Goal: Transaction & Acquisition: Purchase product/service

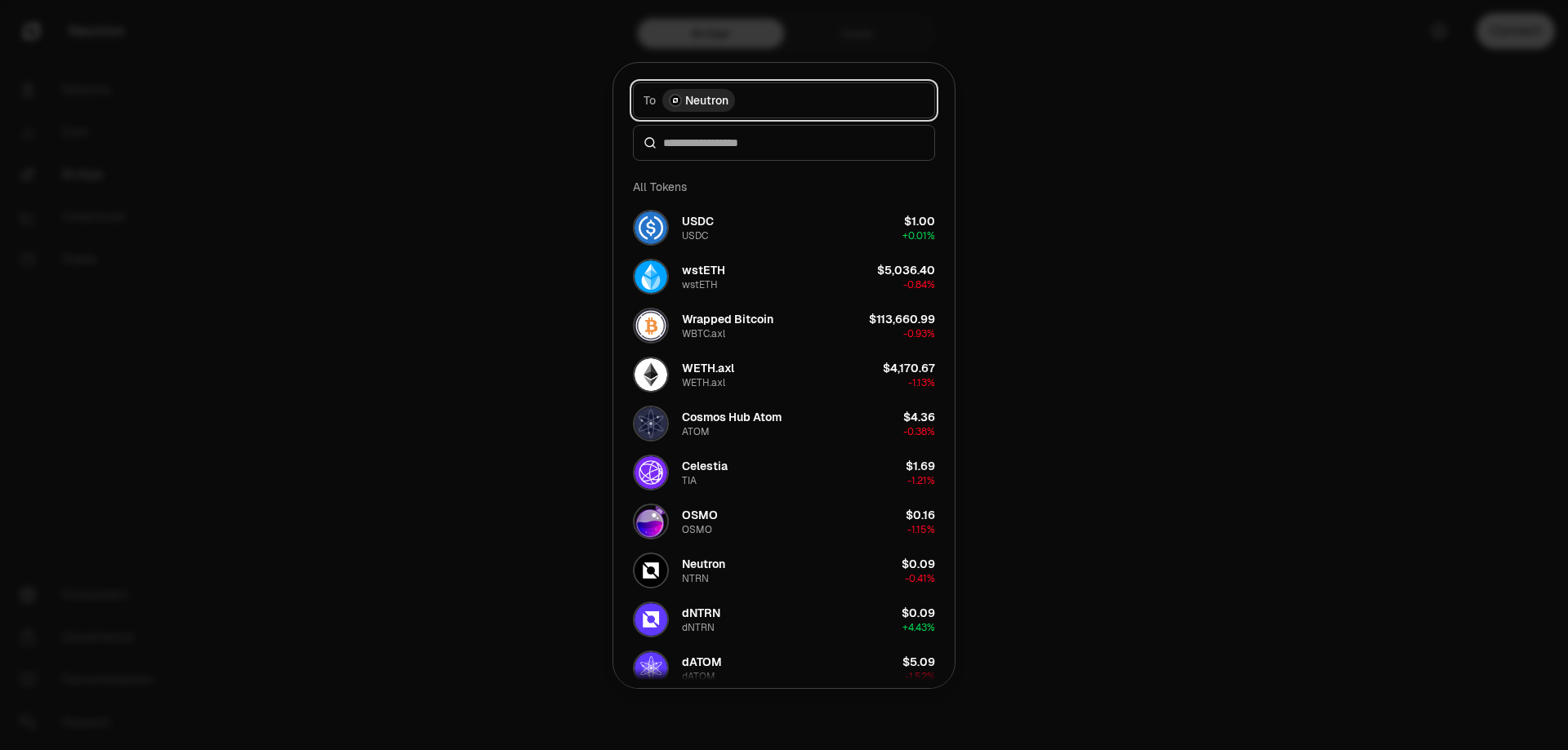
click at [771, 89] on button "To Neutron" at bounding box center [783, 99] width 302 height 36
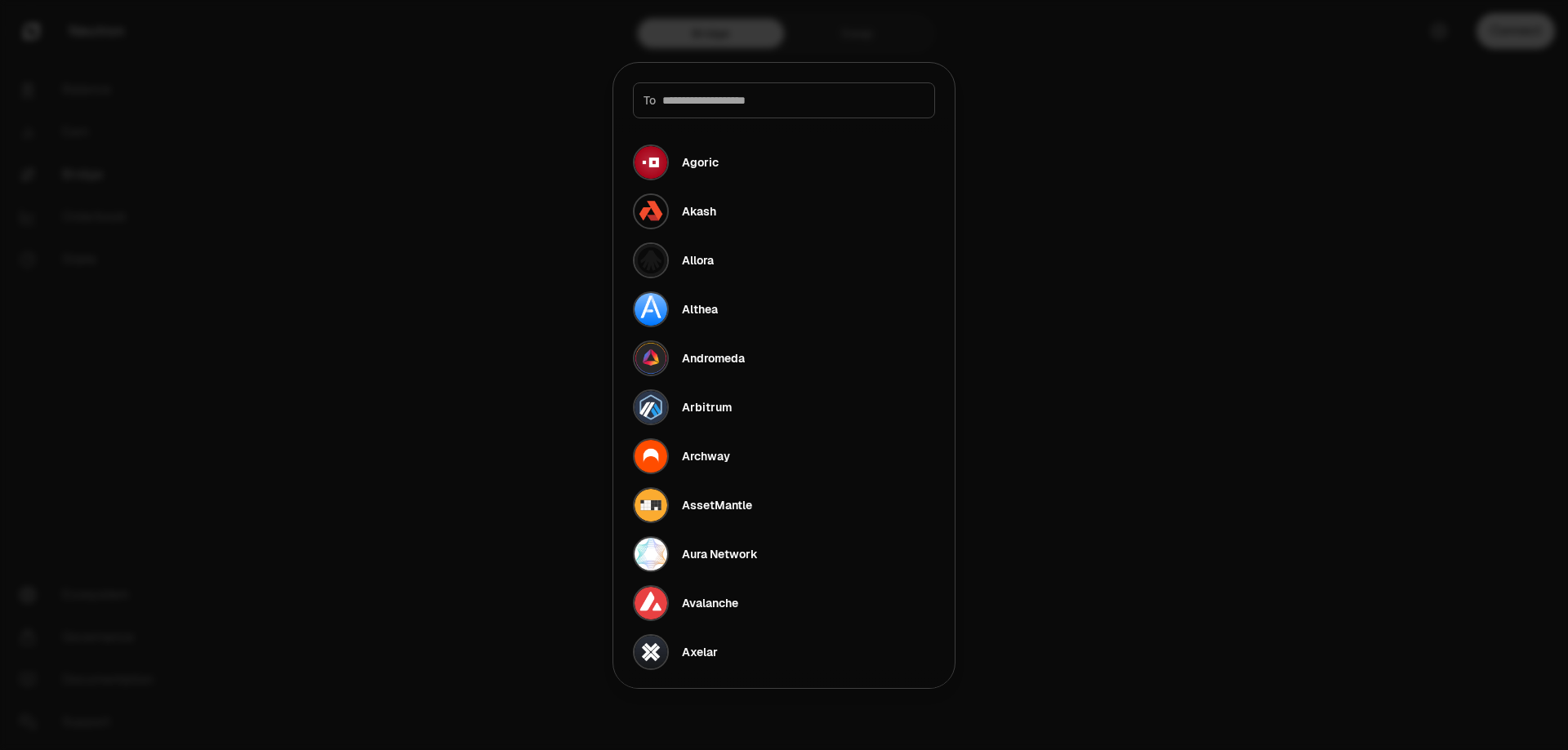
click at [960, 91] on div at bounding box center [784, 375] width 1568 height 750
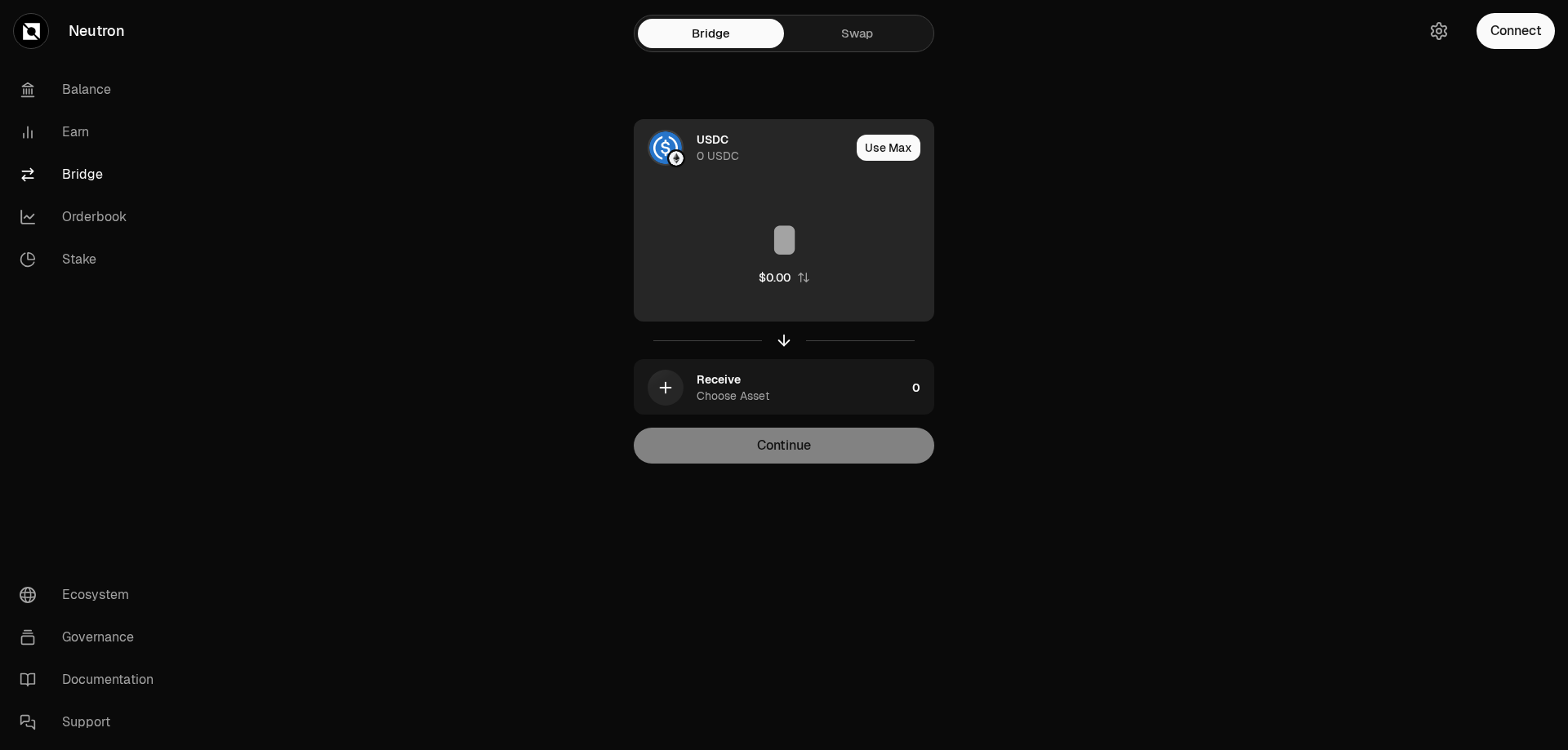
click at [700, 141] on div "USDC" at bounding box center [712, 139] width 32 height 16
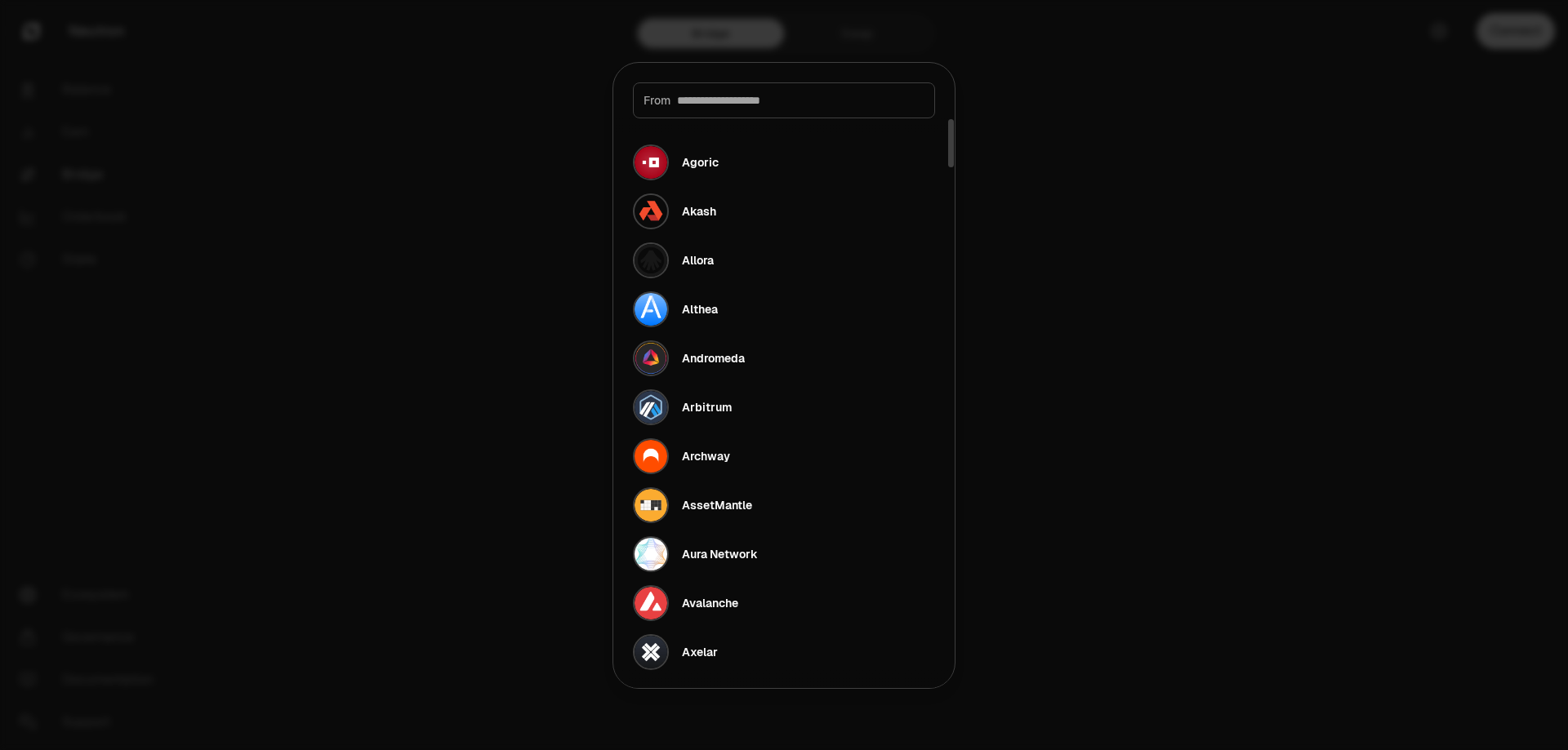
click at [1089, 170] on div at bounding box center [784, 375] width 1568 height 750
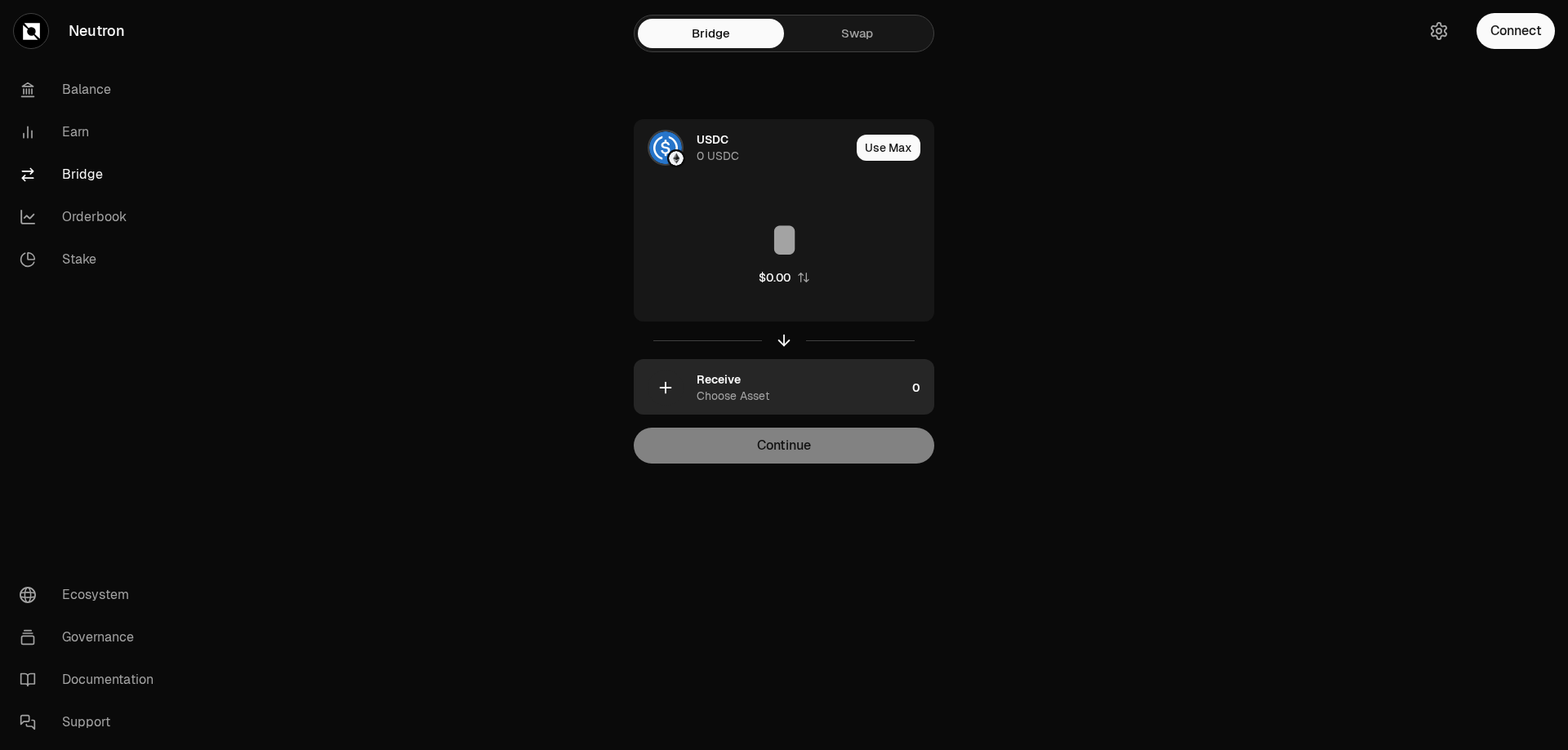
click at [727, 394] on div "Choose Asset" at bounding box center [733, 396] width 73 height 16
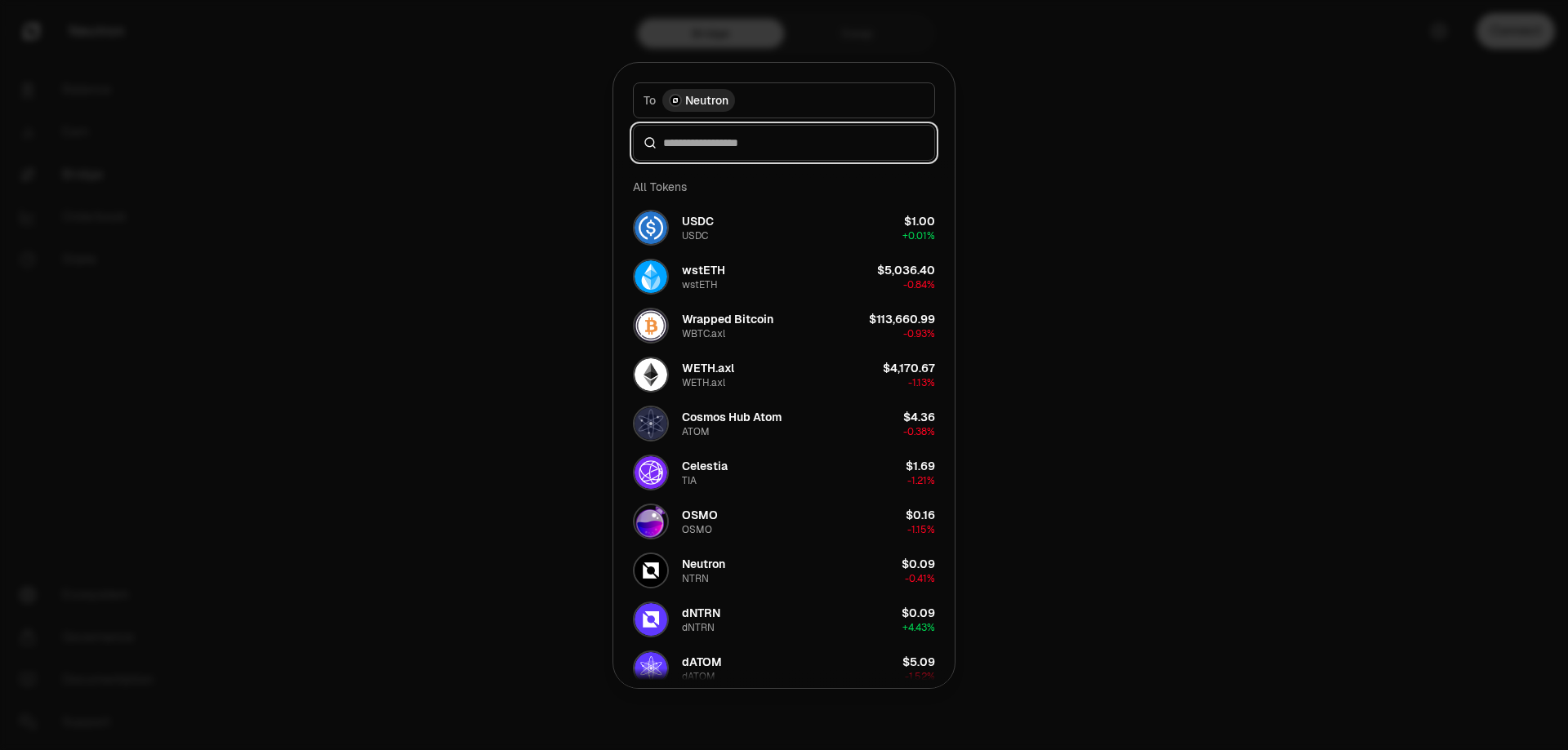
click at [721, 142] on input at bounding box center [793, 143] width 262 height 16
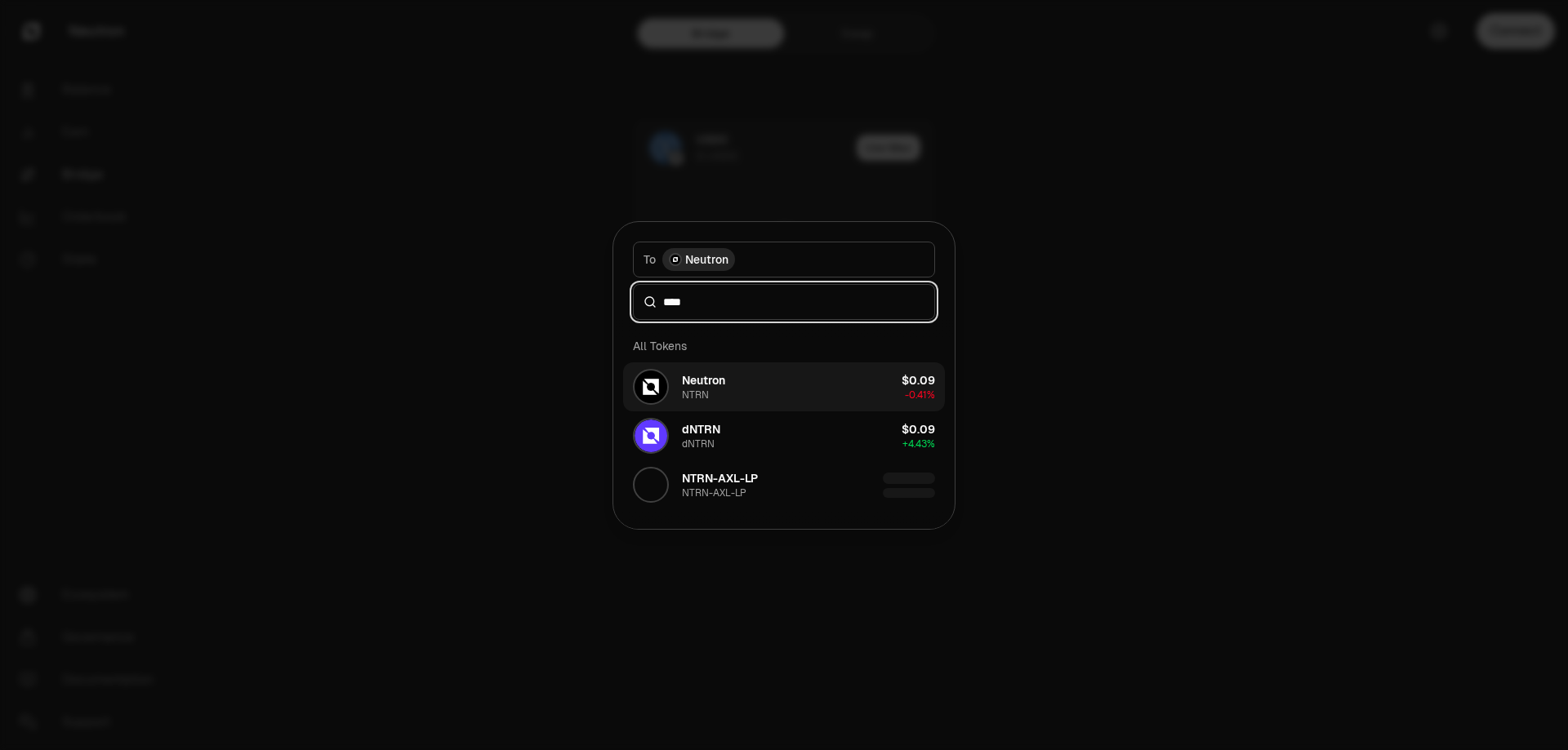
type input "****"
click at [849, 388] on button "Neutron NTRN $0.09 -0.41%" at bounding box center [784, 387] width 322 height 49
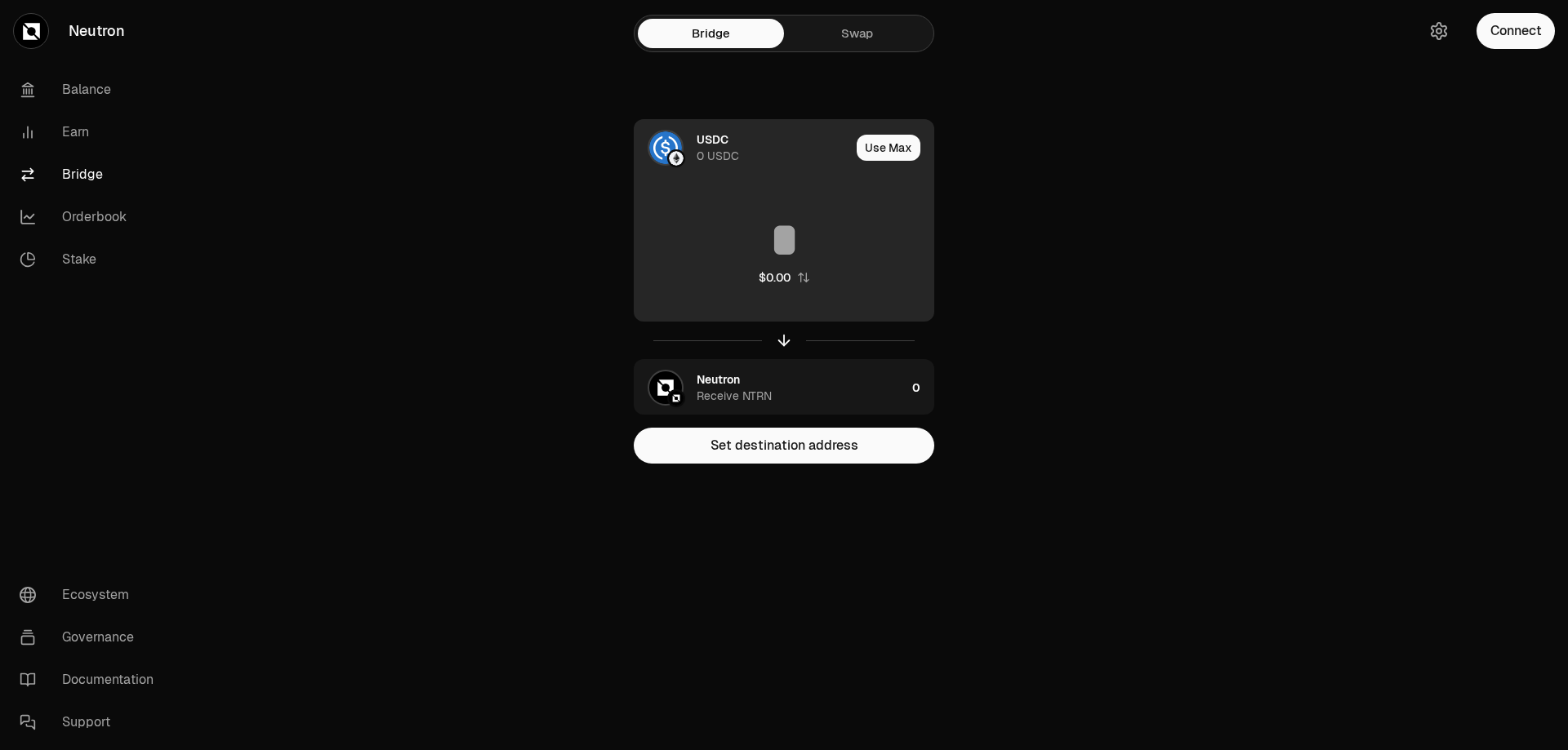
click at [722, 142] on div "USDC" at bounding box center [712, 139] width 32 height 16
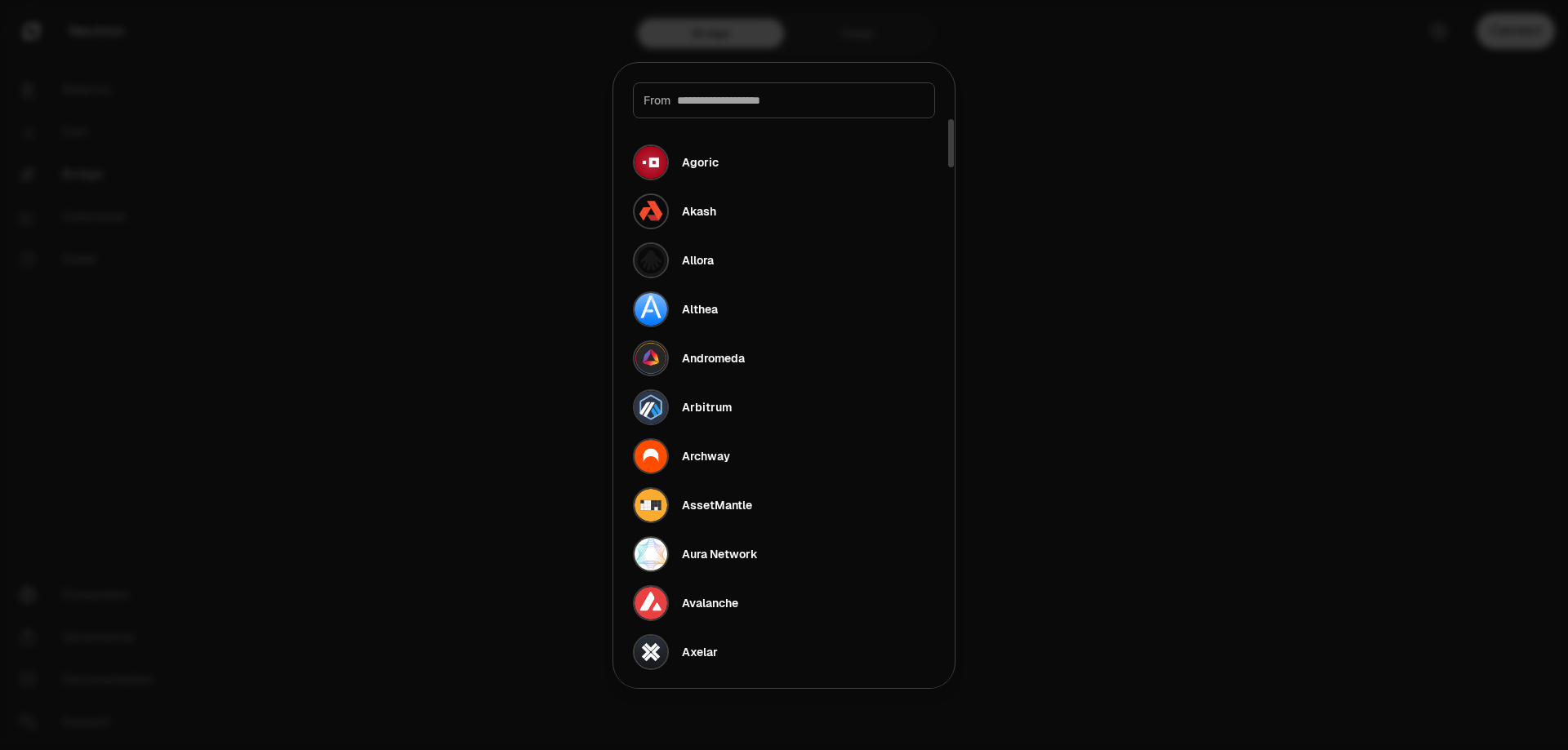
click at [1062, 199] on div at bounding box center [784, 375] width 1568 height 750
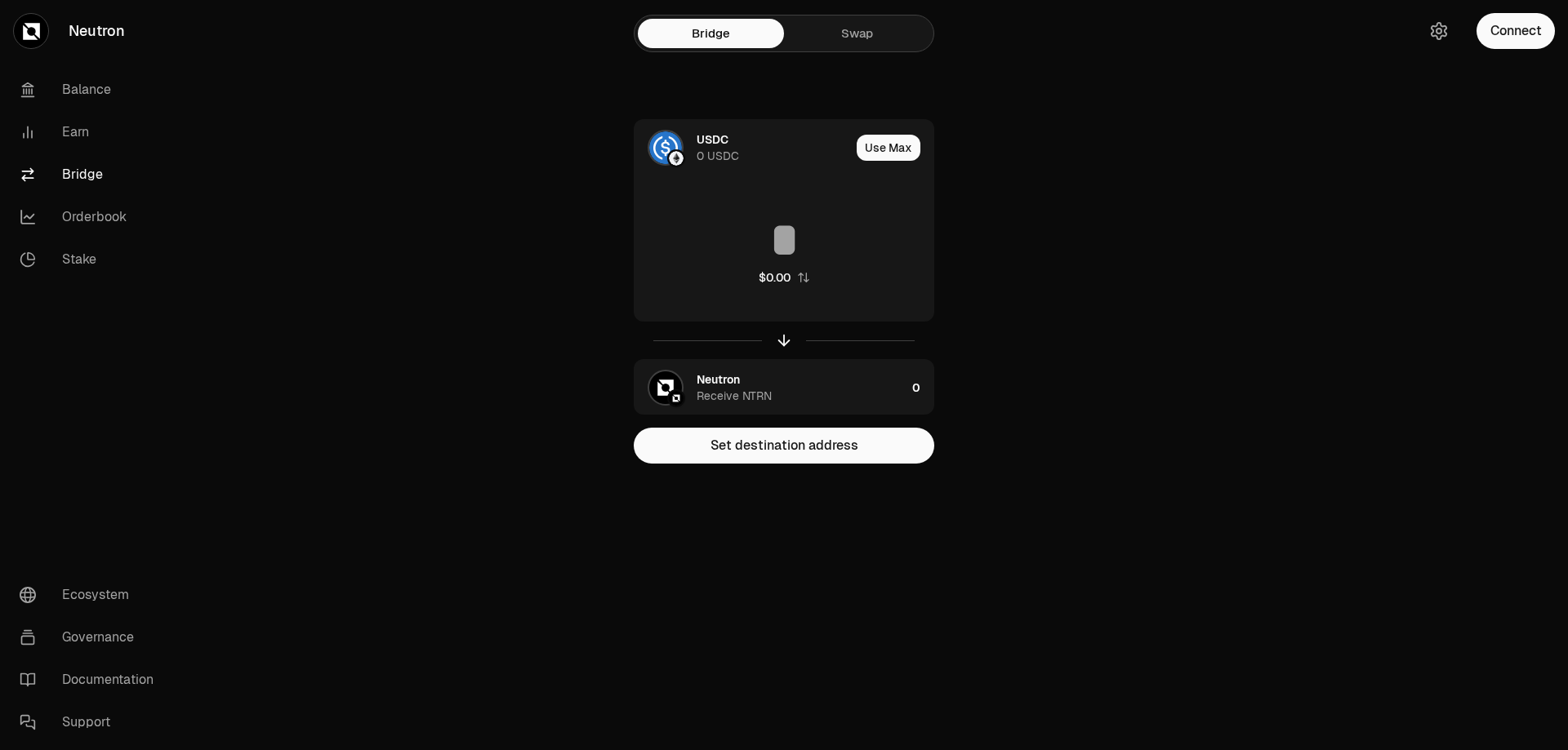
click at [876, 27] on link "Swap" at bounding box center [857, 34] width 146 height 29
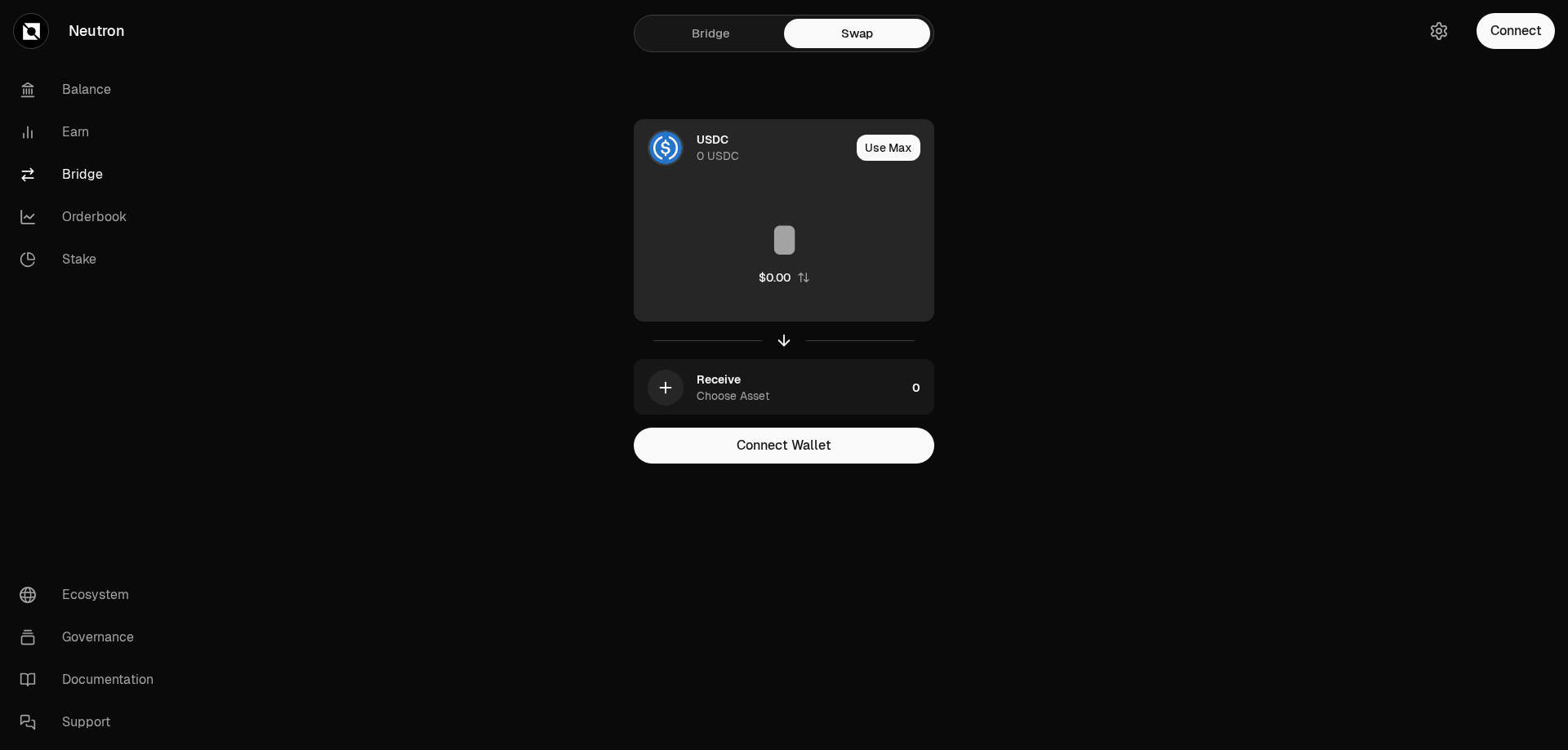
click at [700, 144] on div "USDC" at bounding box center [712, 139] width 32 height 16
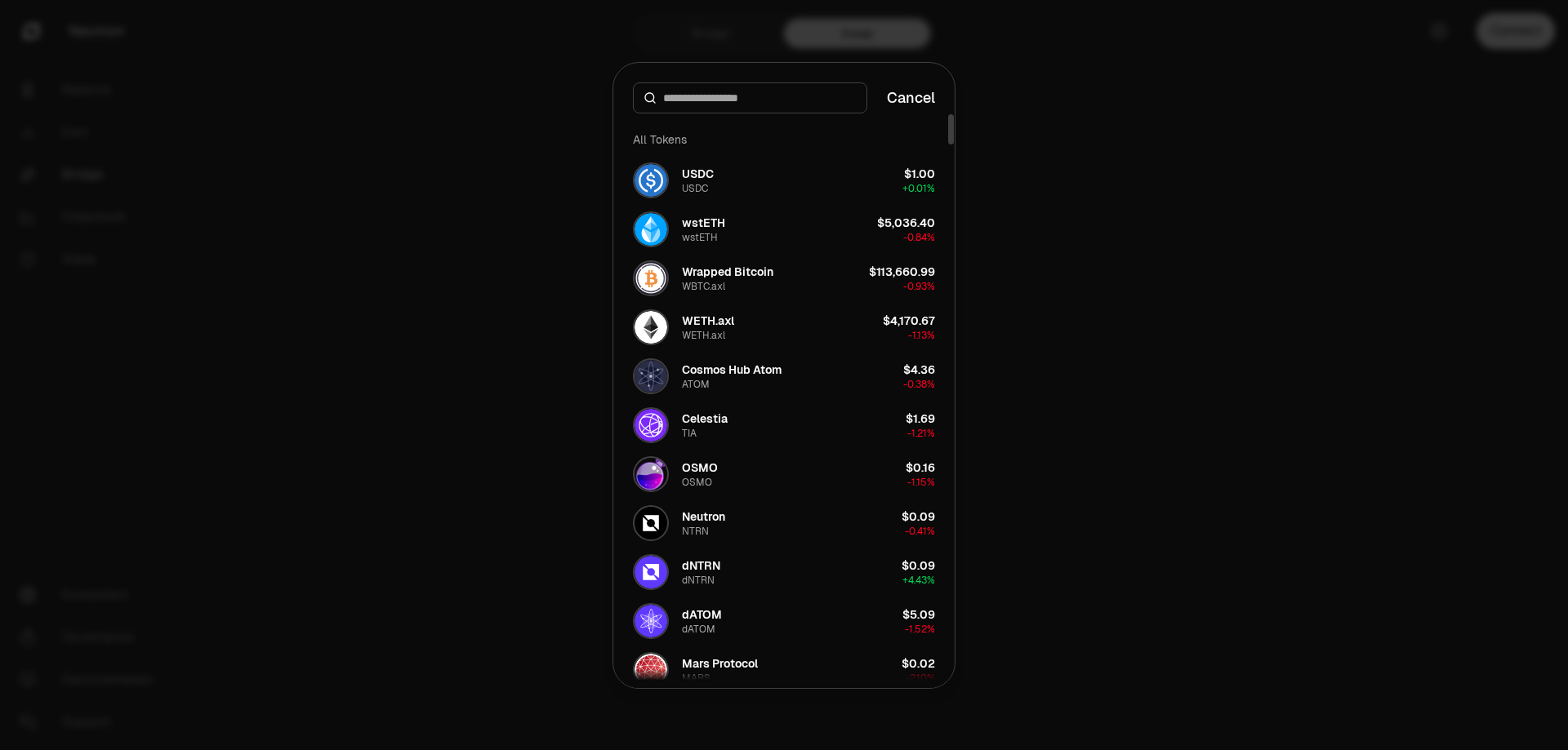
click at [1237, 191] on div at bounding box center [784, 375] width 1568 height 750
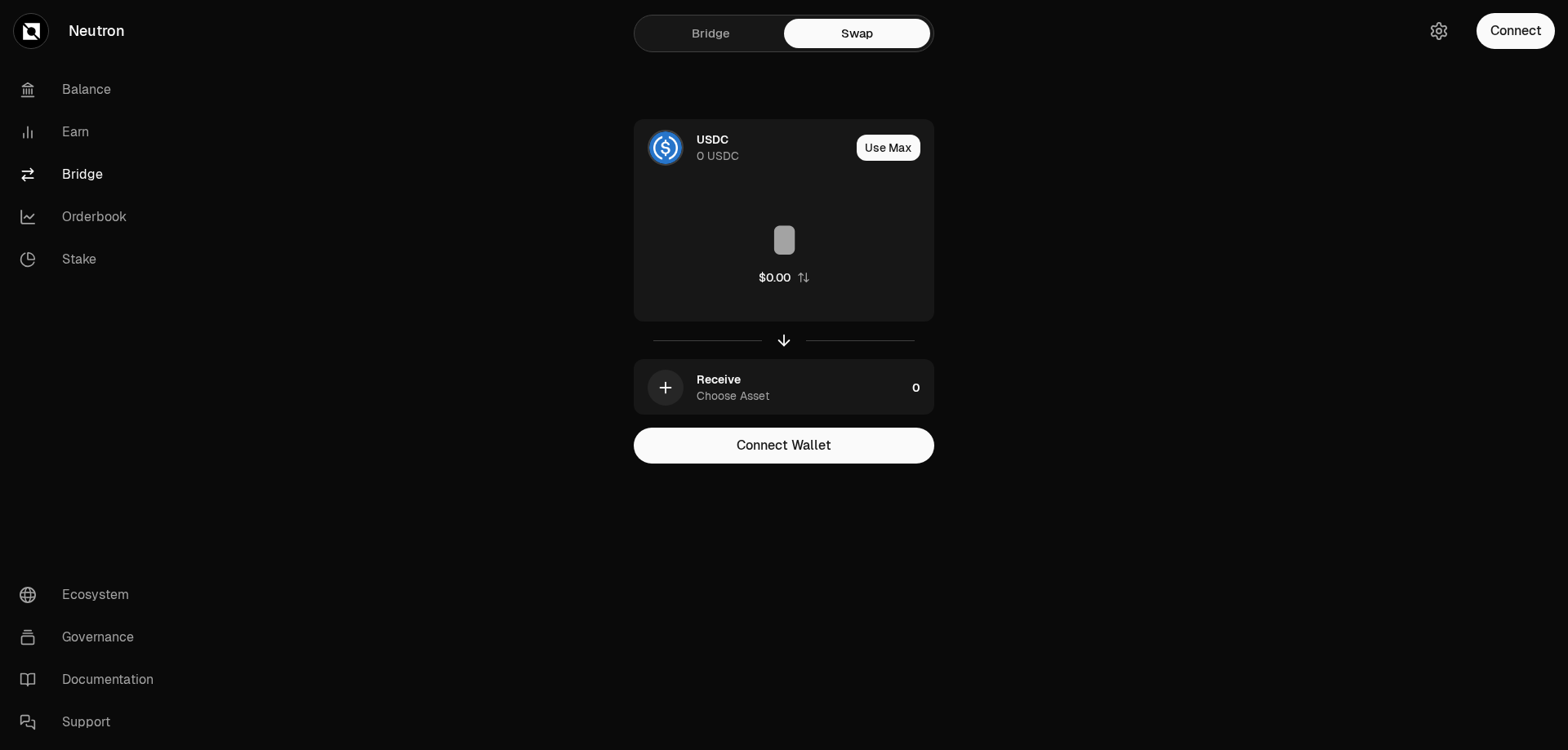
click at [1005, 75] on div "Bridge Swap USDC 0 USDC Use Max $0.00 Receive Choose Asset 0 Connect Wallet" at bounding box center [783, 264] width 588 height 529
click at [1513, 27] on button "Connect" at bounding box center [1516, 30] width 78 height 36
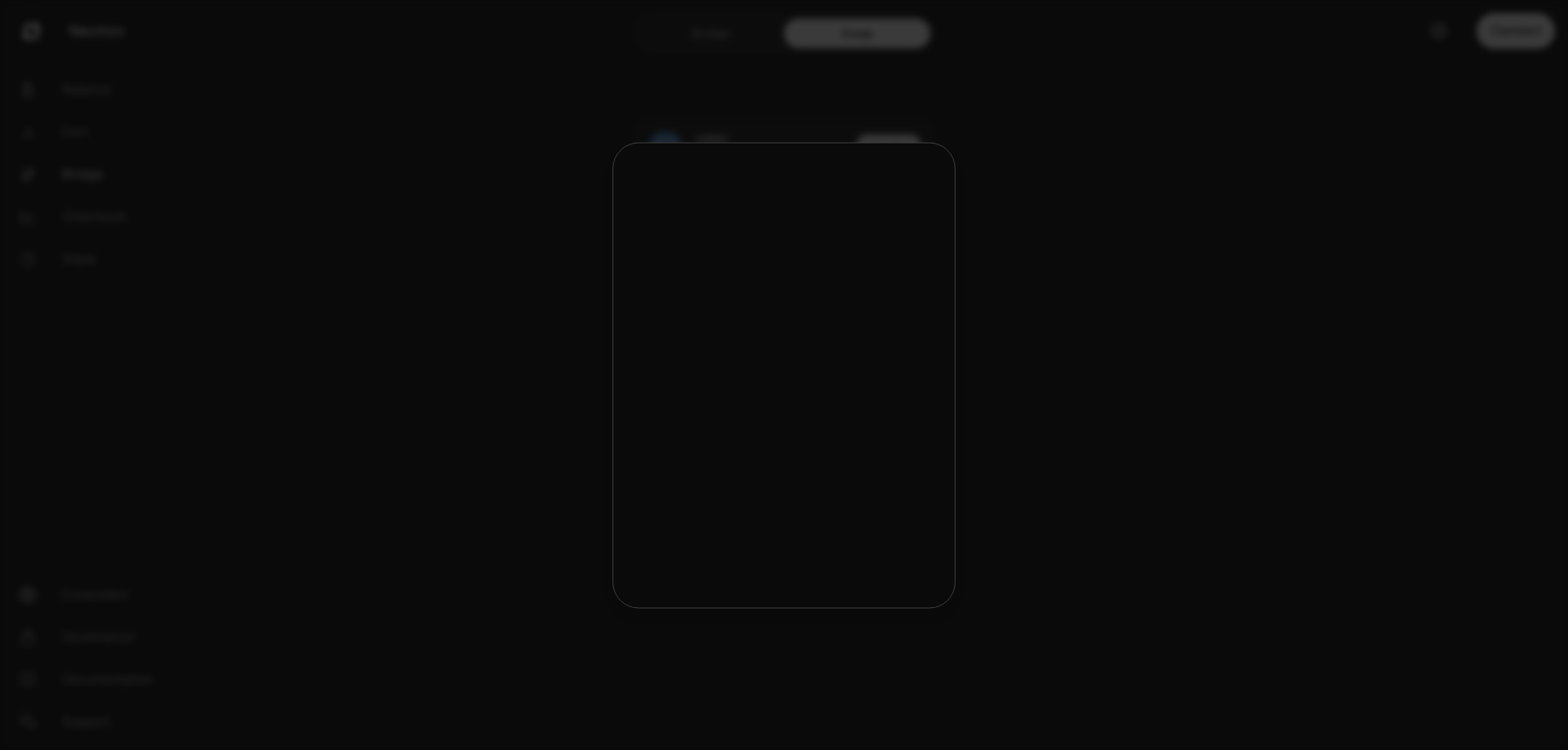
click at [1512, 36] on div at bounding box center [784, 375] width 1568 height 750
click at [885, 145] on div "Connect to Neutron Continue using a wallet you already own by connecting it to …" at bounding box center [784, 375] width 341 height 465
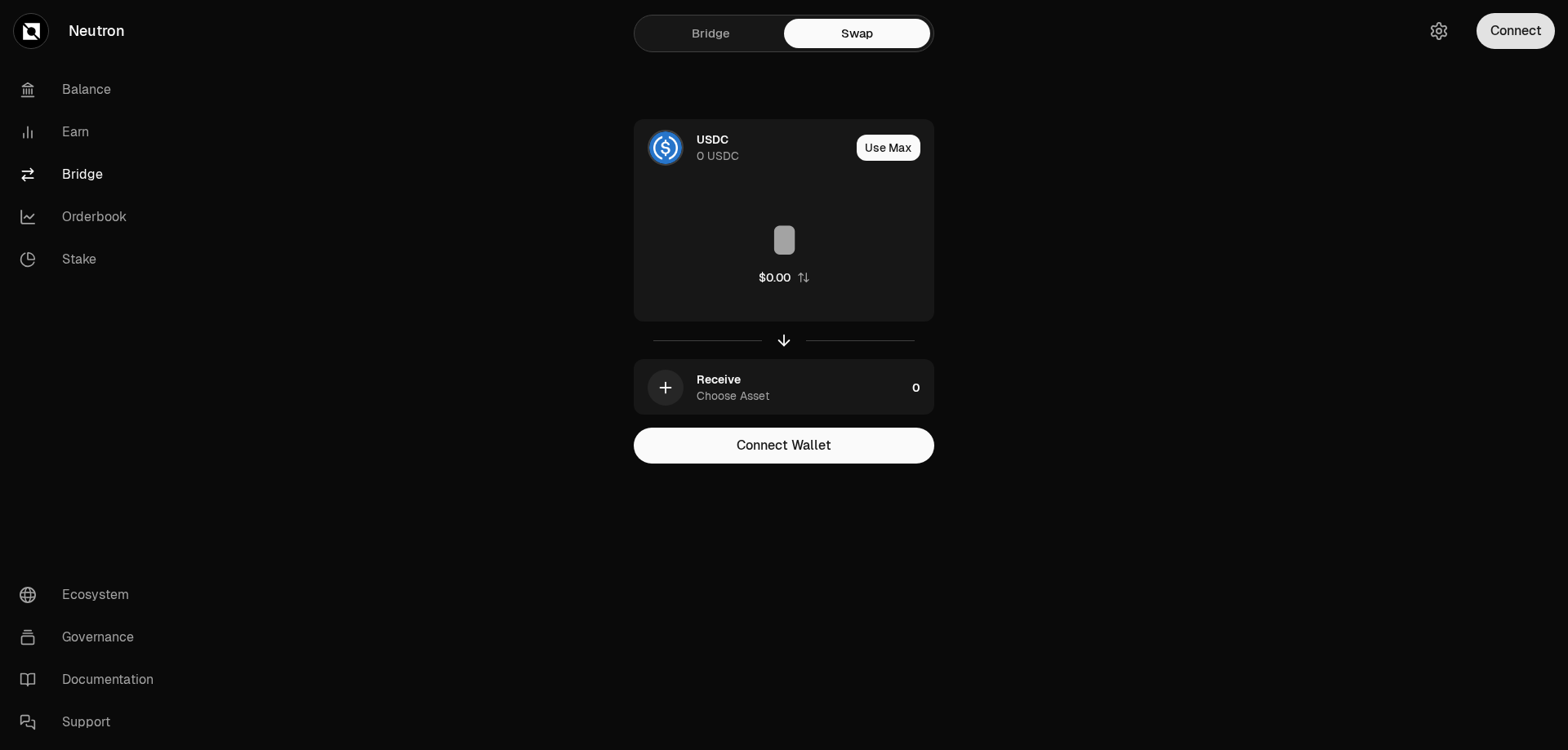
click at [1529, 36] on button "Connect" at bounding box center [1516, 30] width 78 height 36
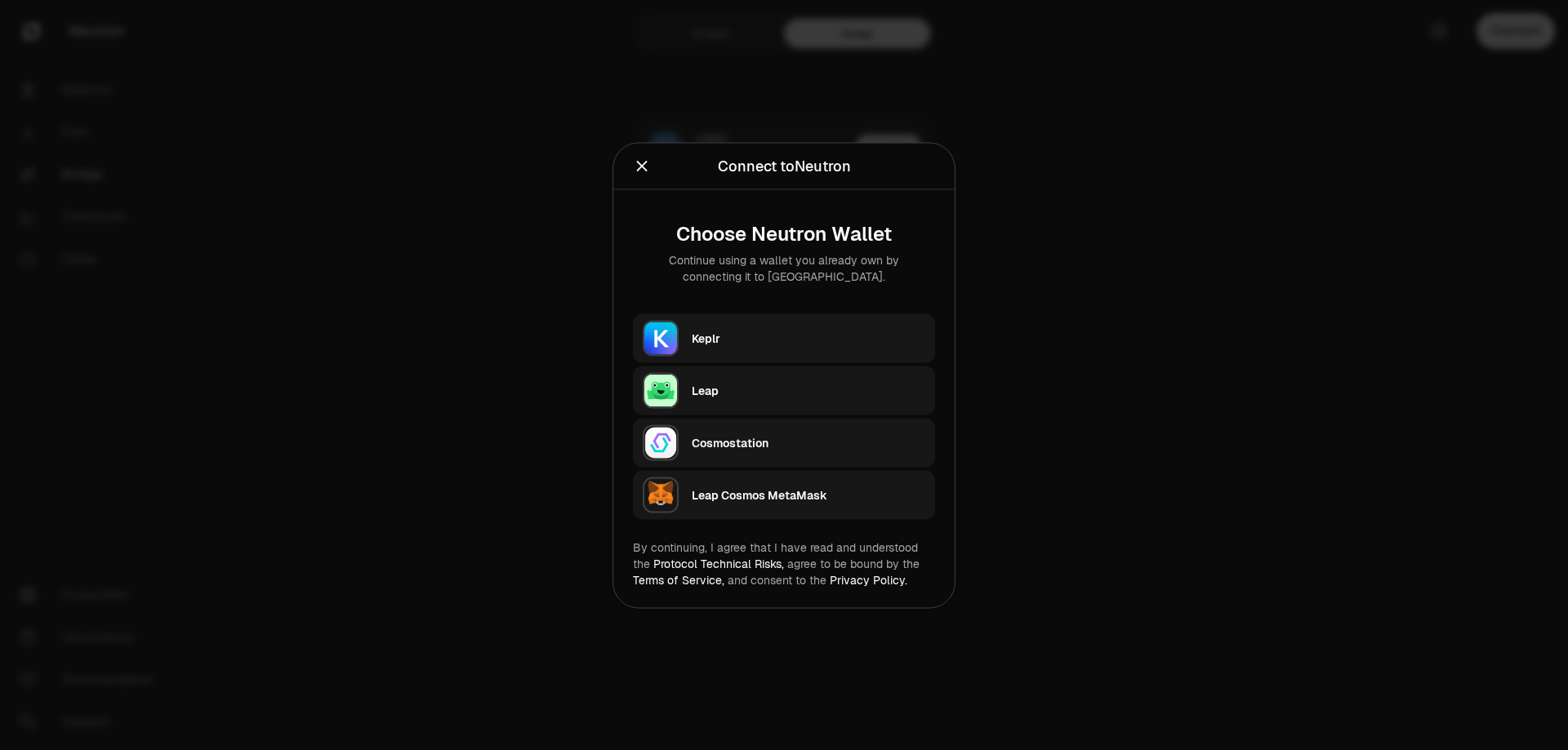
click at [764, 342] on div "Keplr" at bounding box center [809, 338] width 233 height 16
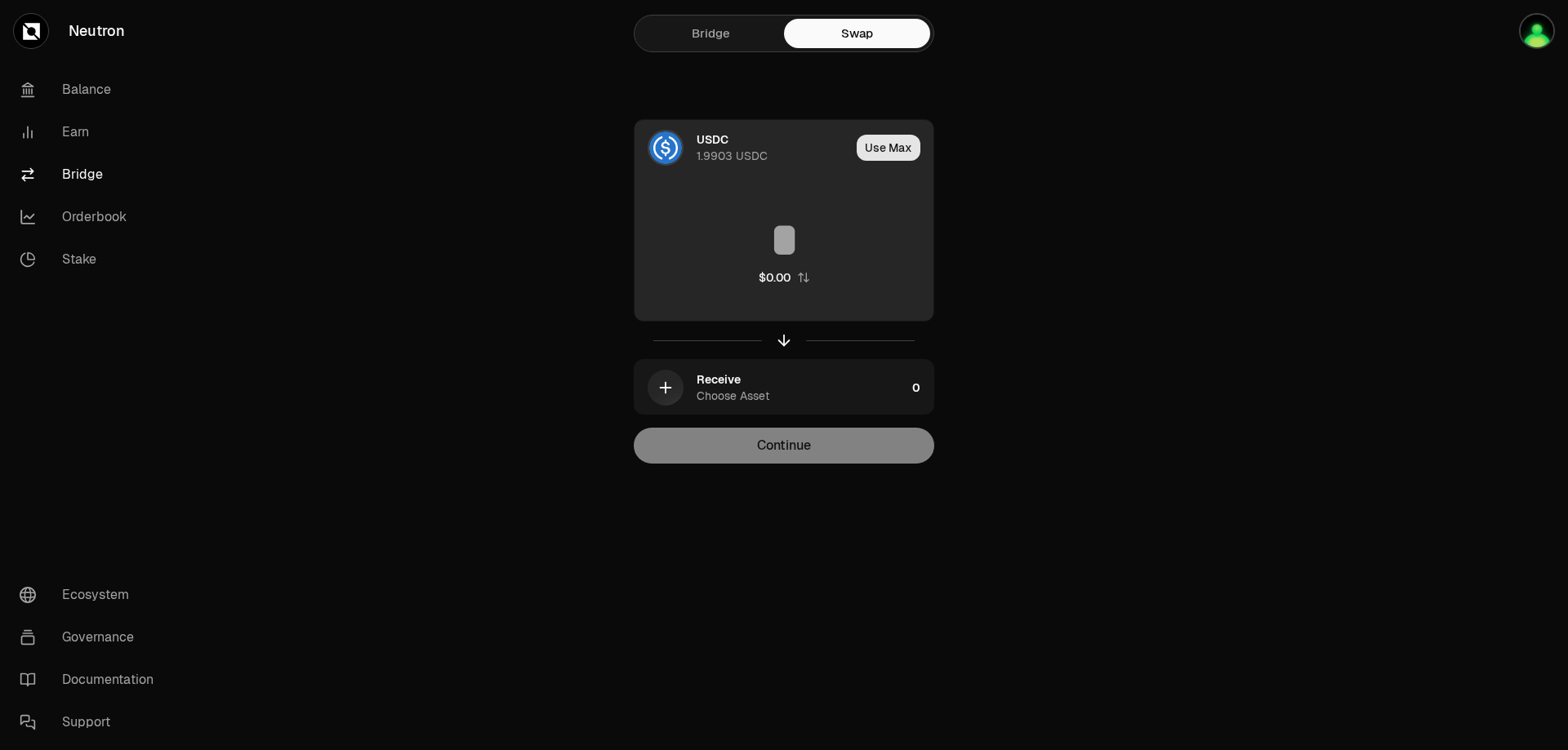
click at [894, 151] on button "Use Max" at bounding box center [889, 148] width 64 height 26
type input "********"
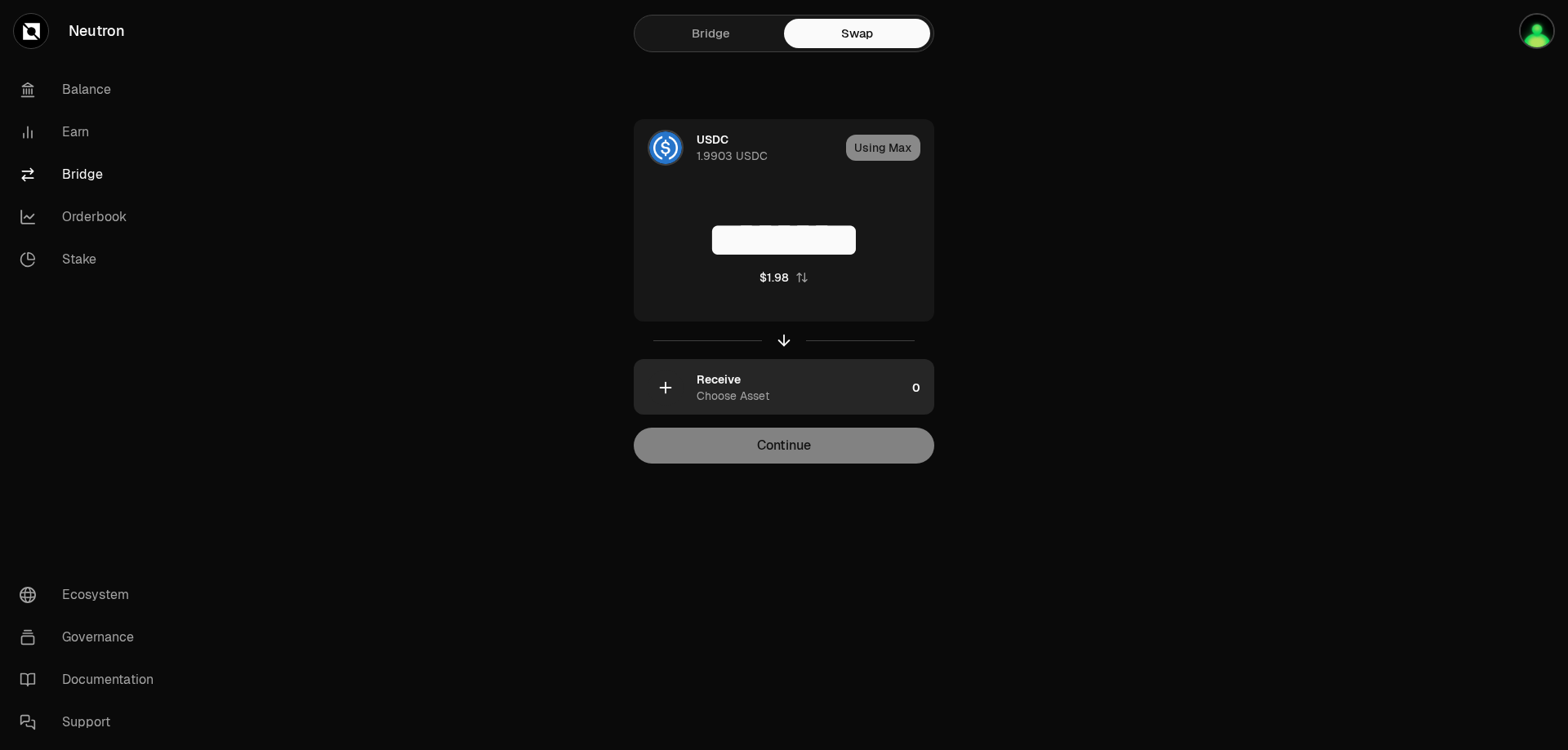
click at [722, 388] on div "Choose Asset" at bounding box center [733, 396] width 73 height 16
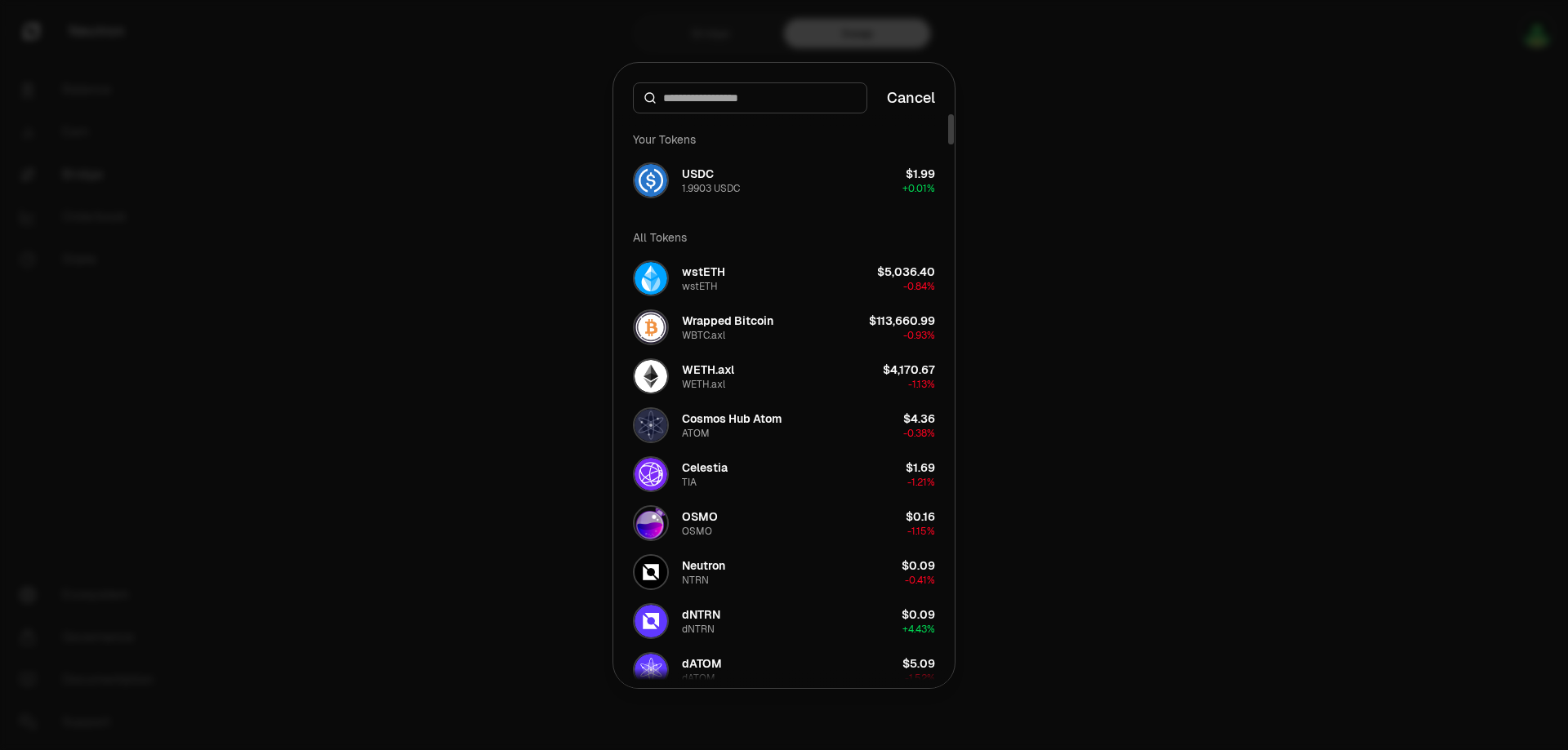
click at [736, 103] on input at bounding box center [759, 98] width 193 height 16
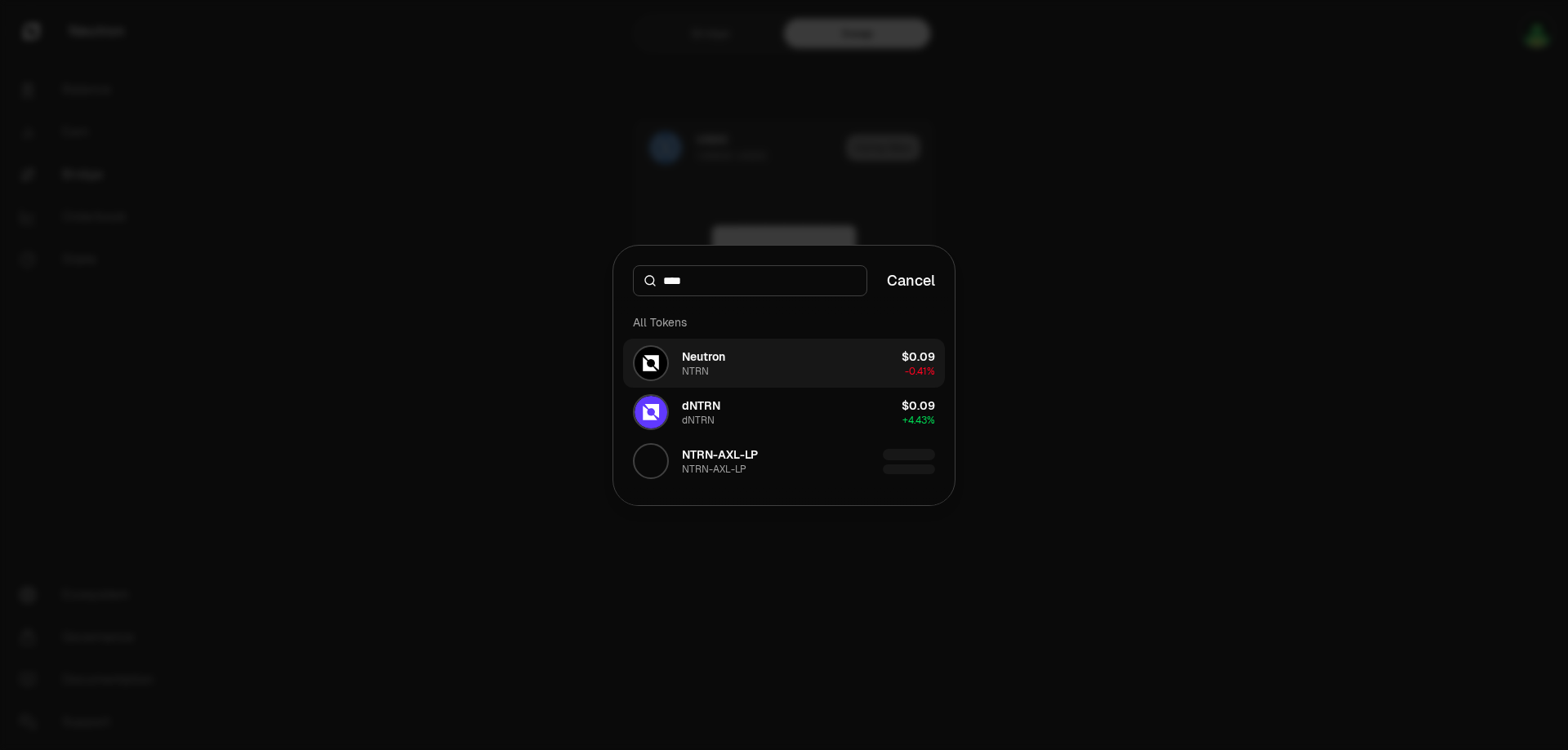
type input "****"
click at [842, 357] on button "Neutron NTRN $0.09 -0.41%" at bounding box center [784, 364] width 322 height 49
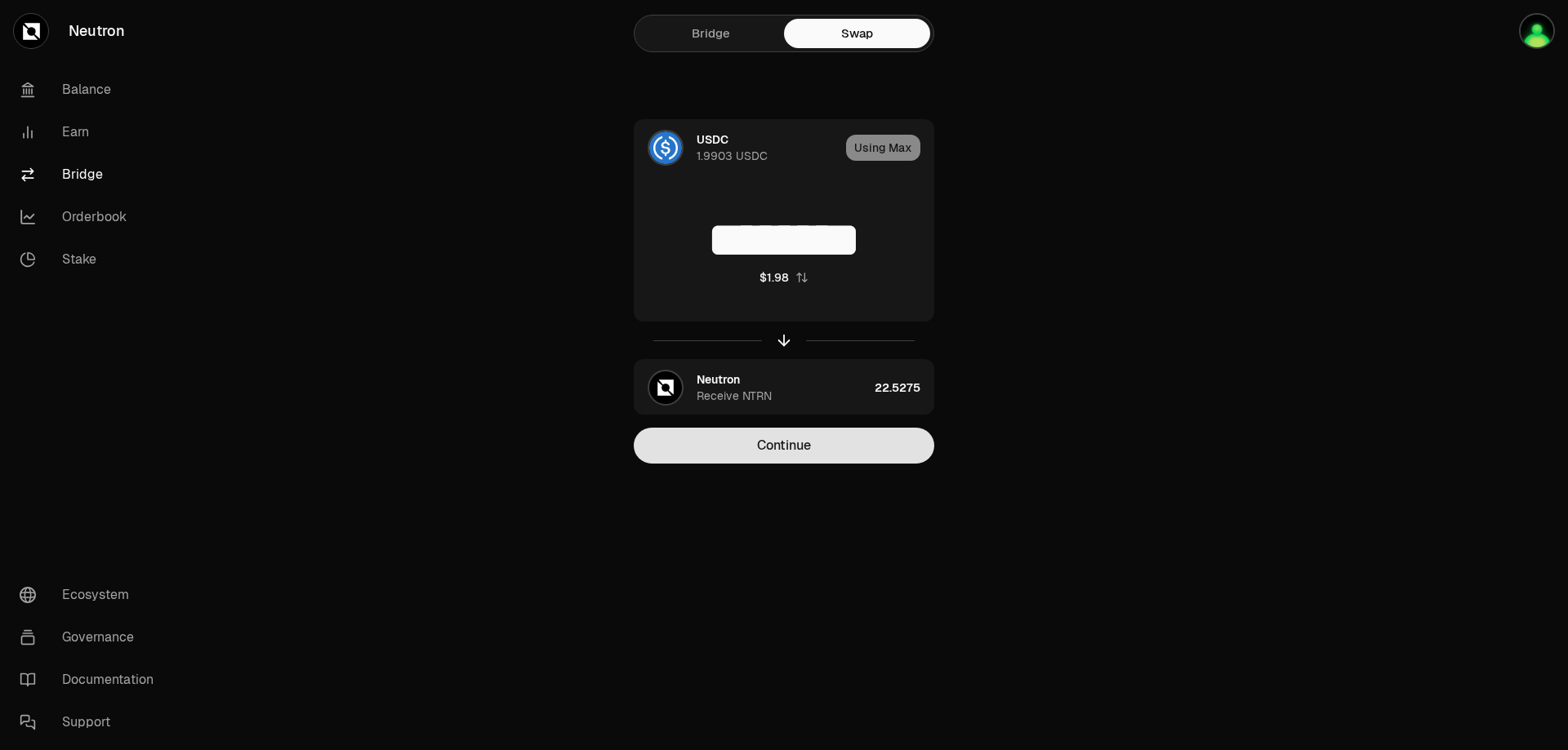
click at [833, 446] on button "Continue" at bounding box center [784, 445] width 301 height 36
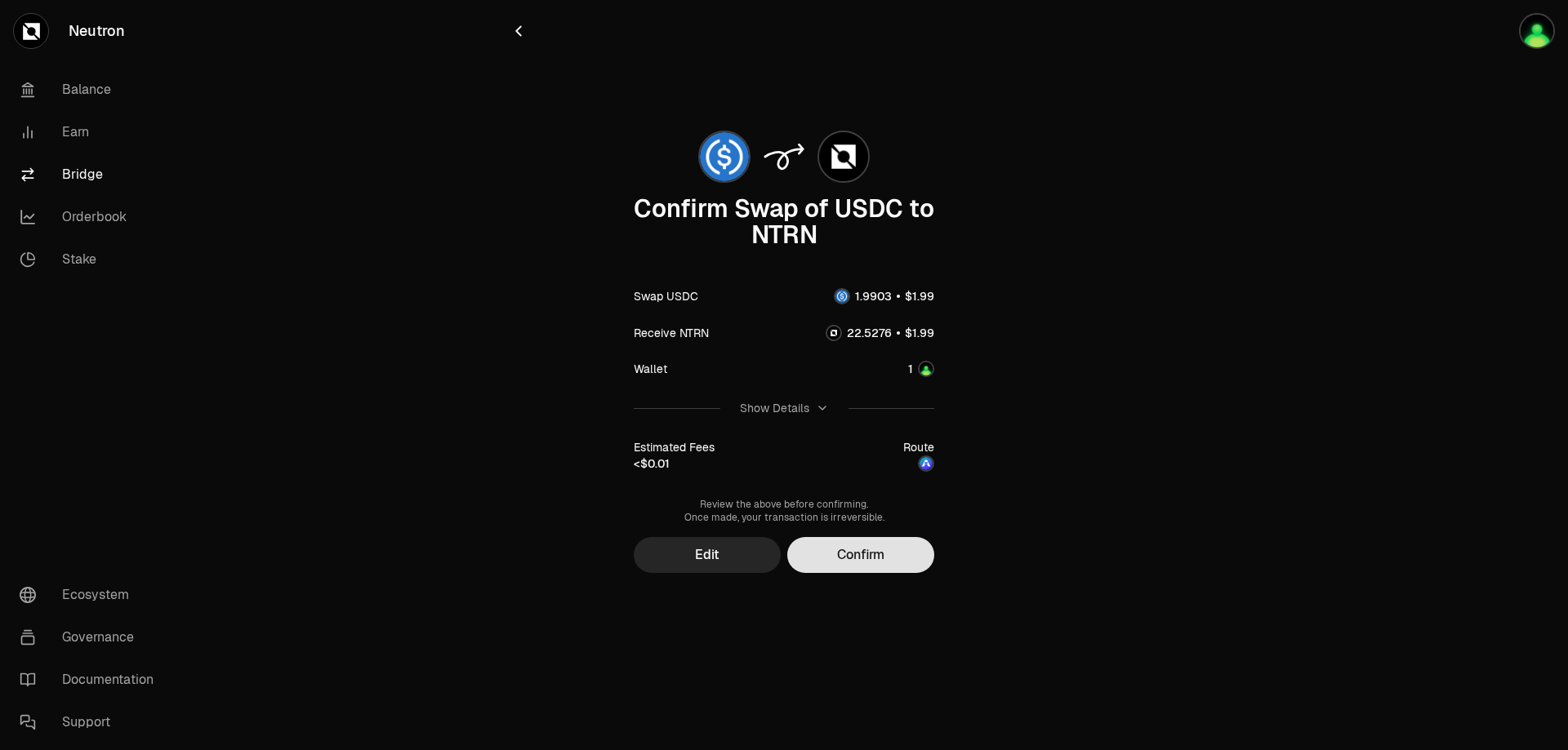
click at [866, 551] on button "Confirm" at bounding box center [861, 554] width 147 height 36
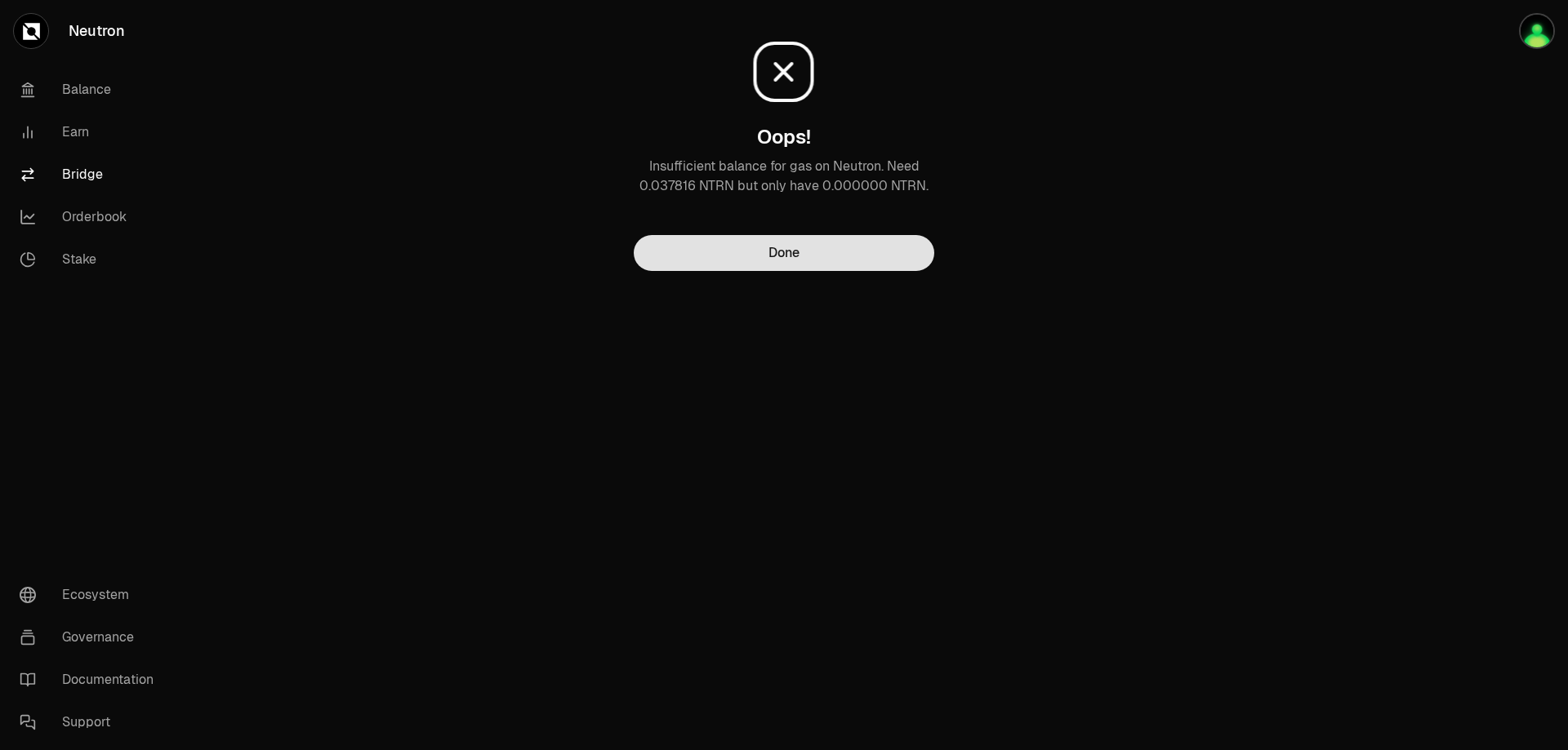
click at [780, 251] on button "Done" at bounding box center [784, 252] width 301 height 36
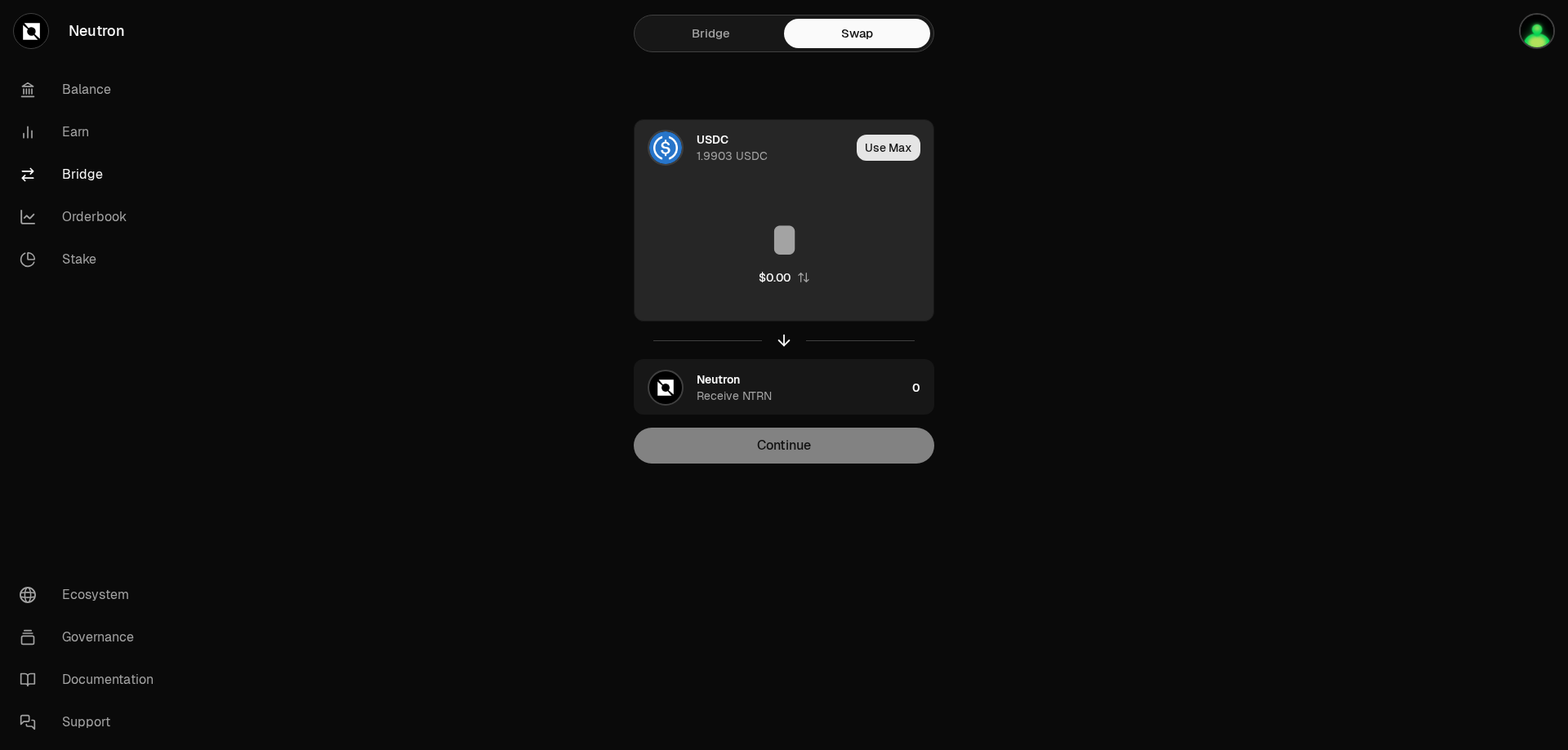
click at [880, 152] on button "Use Max" at bounding box center [889, 148] width 64 height 26
type input "********"
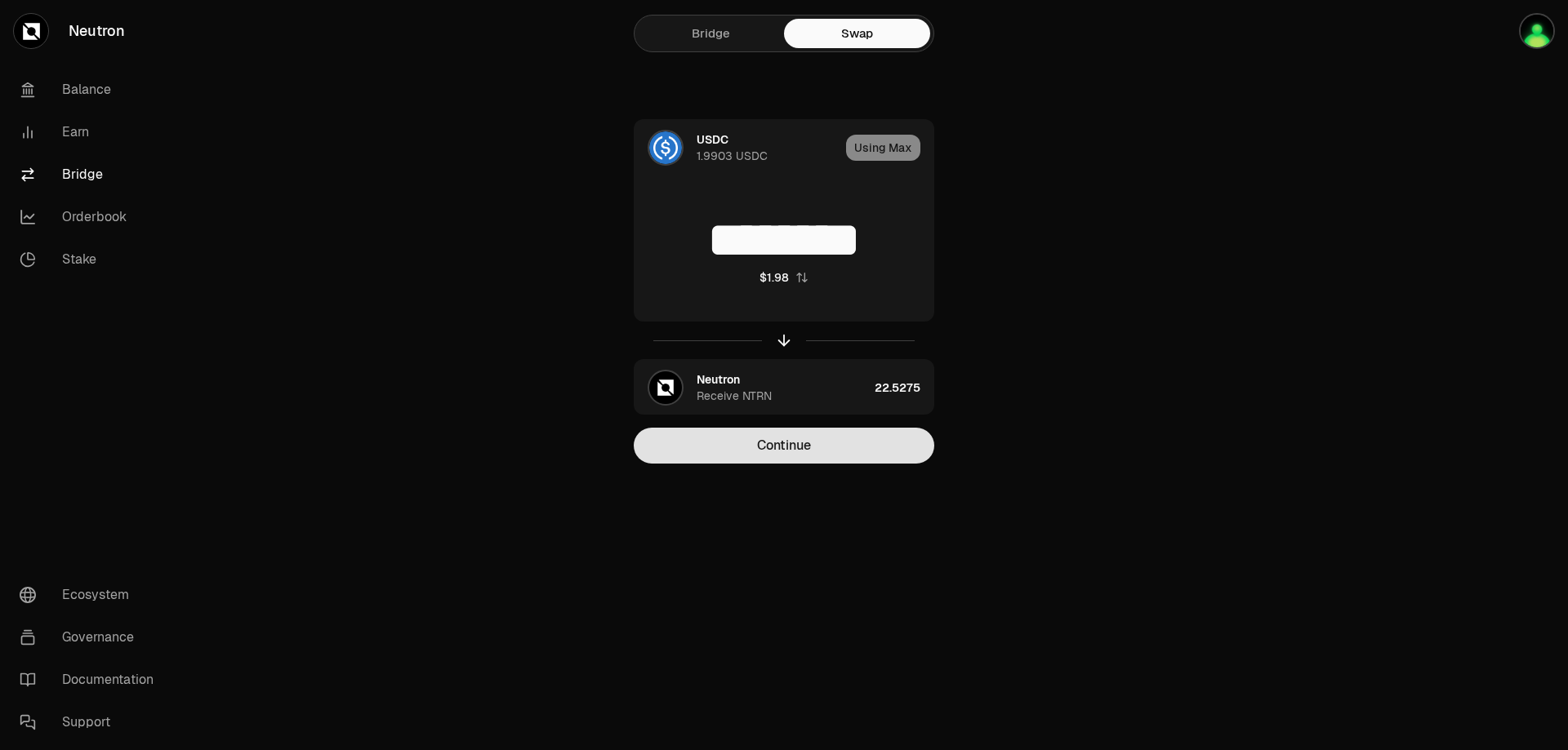
click at [821, 443] on button "Continue" at bounding box center [784, 445] width 301 height 36
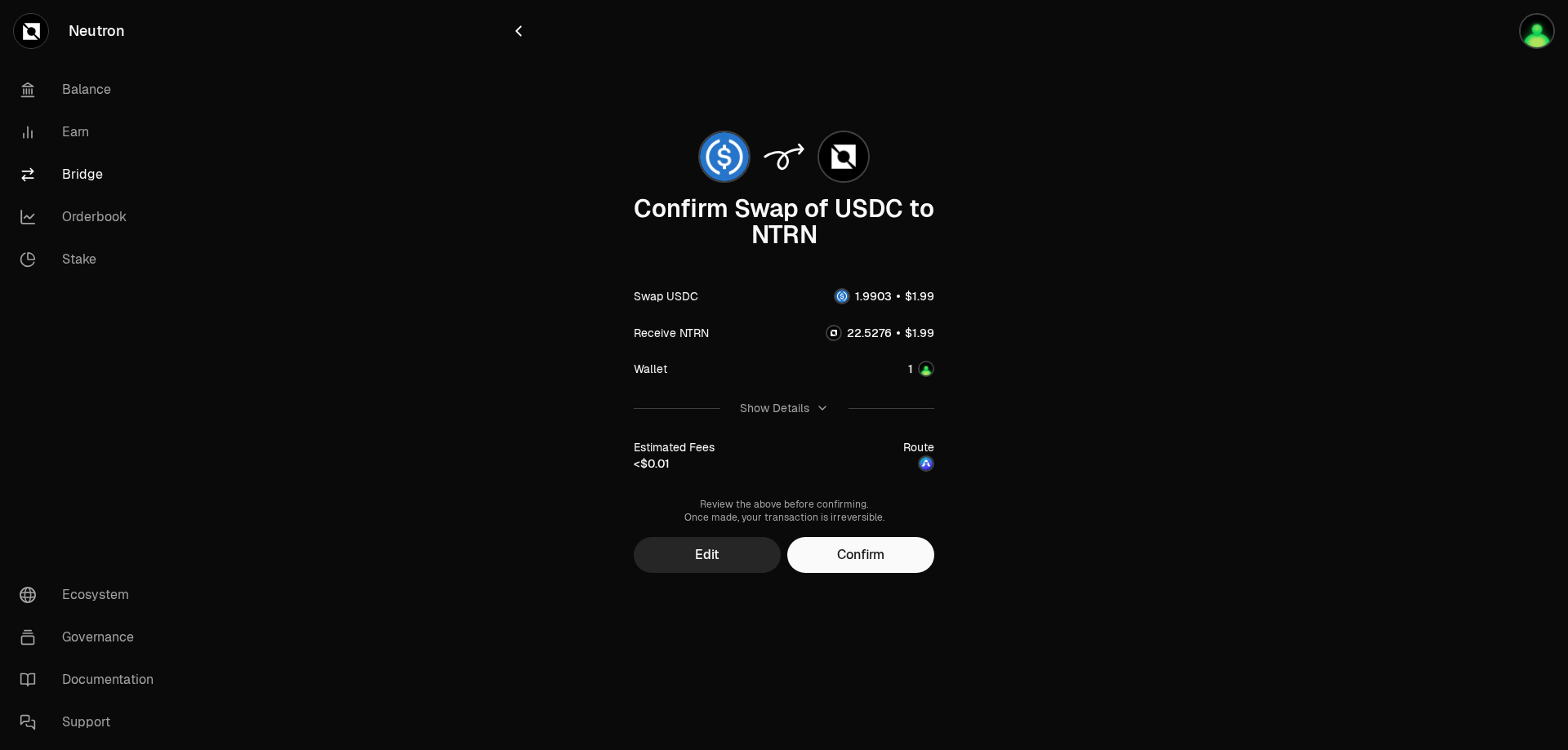
click at [883, 542] on button "Confirm" at bounding box center [861, 554] width 147 height 36
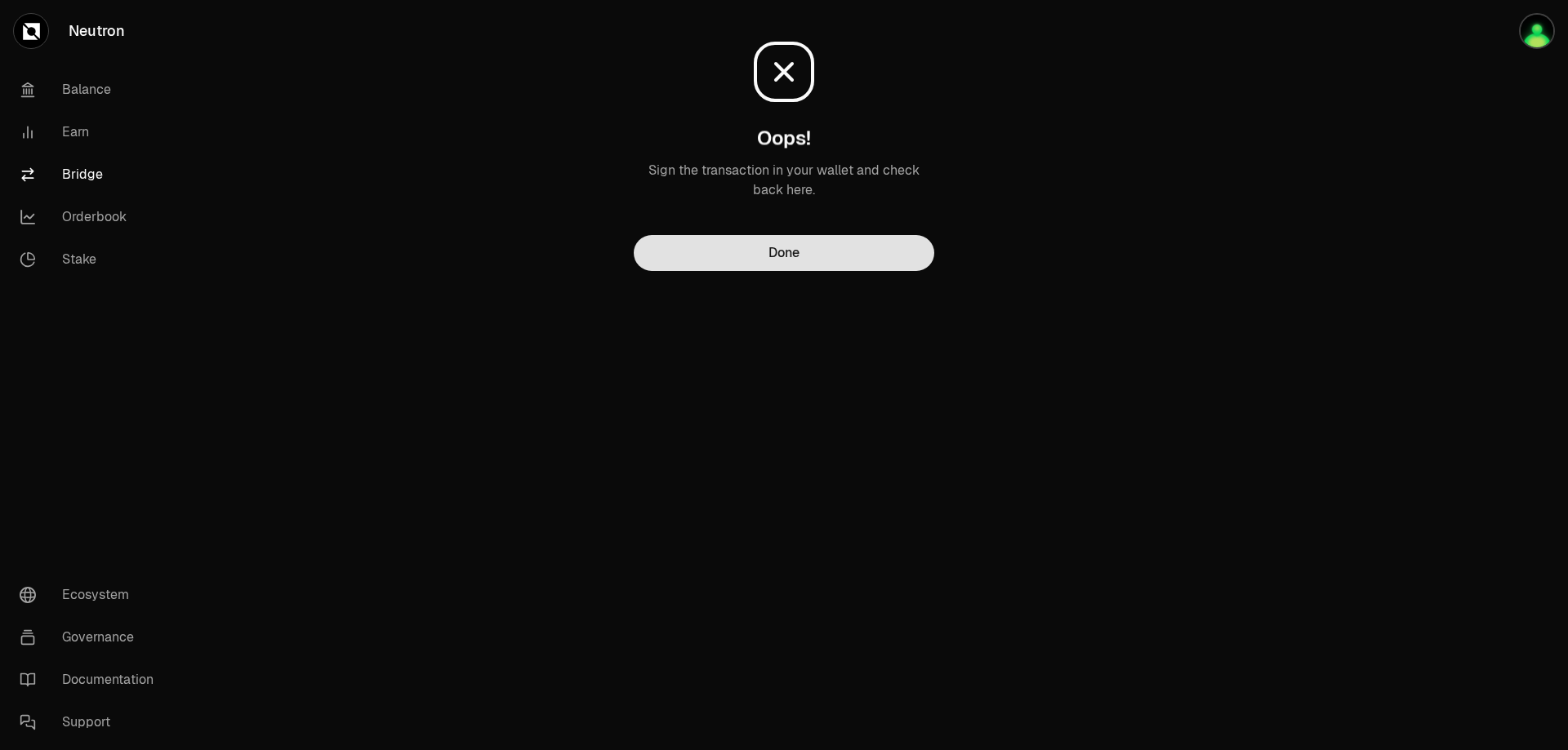
click at [854, 255] on button "Done" at bounding box center [784, 252] width 301 height 36
